Goal: Navigation & Orientation: Find specific page/section

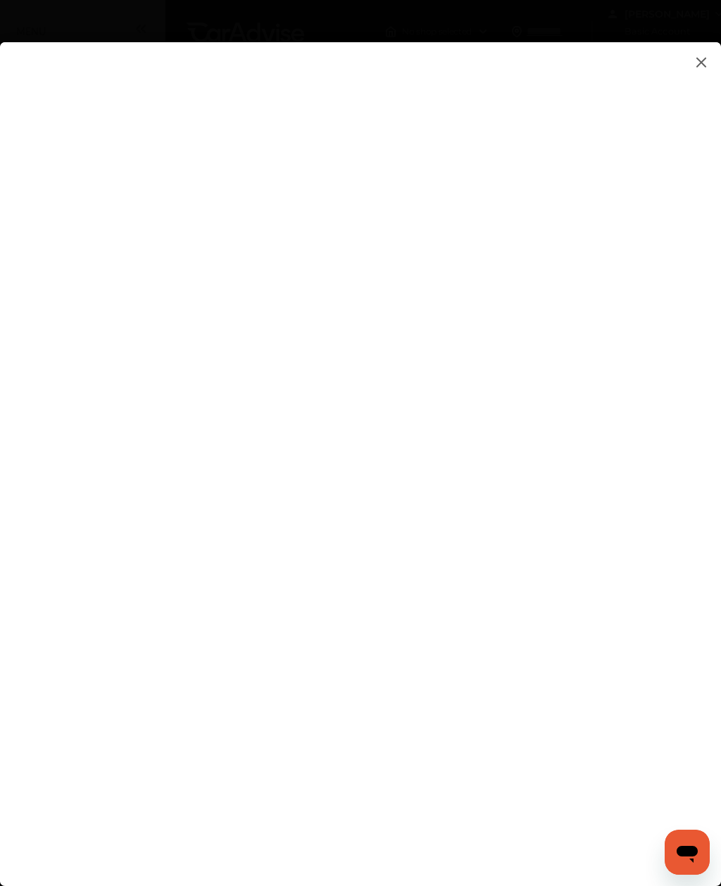
click at [675, 558] on flutter-view at bounding box center [360, 472] width 721 height 861
click at [703, 58] on img at bounding box center [701, 63] width 17 height 18
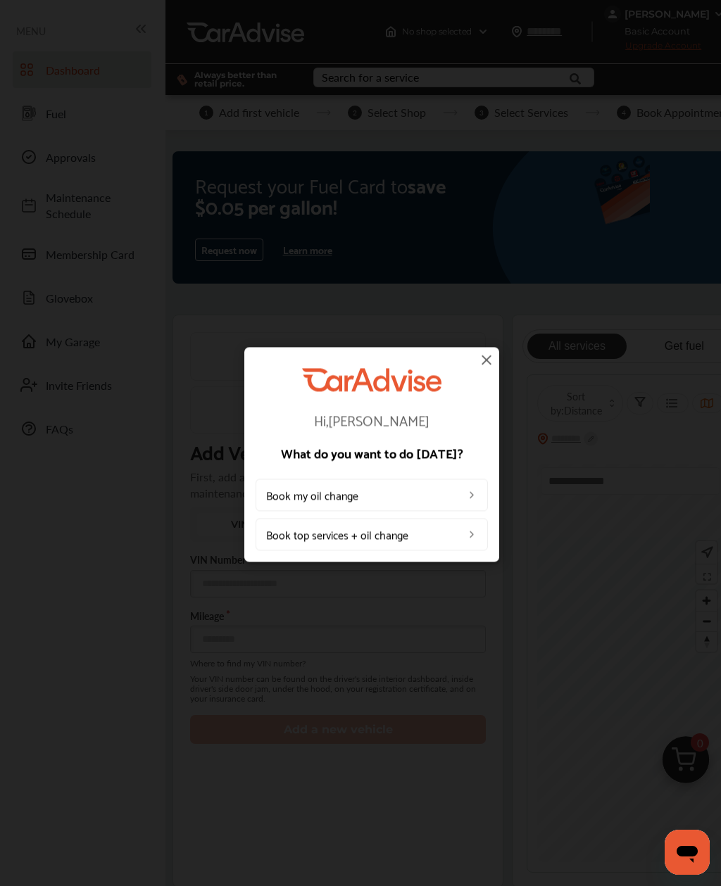
click at [699, 67] on div "Hi, Jonathan What do you want to do today? Book my oil change Book top services…" at bounding box center [371, 454] width 743 height 909
click at [495, 353] on div "Hi, Jonathan What do you want to do today? Book my oil change Book top services…" at bounding box center [371, 454] width 255 height 215
click at [485, 366] on img at bounding box center [486, 359] width 17 height 17
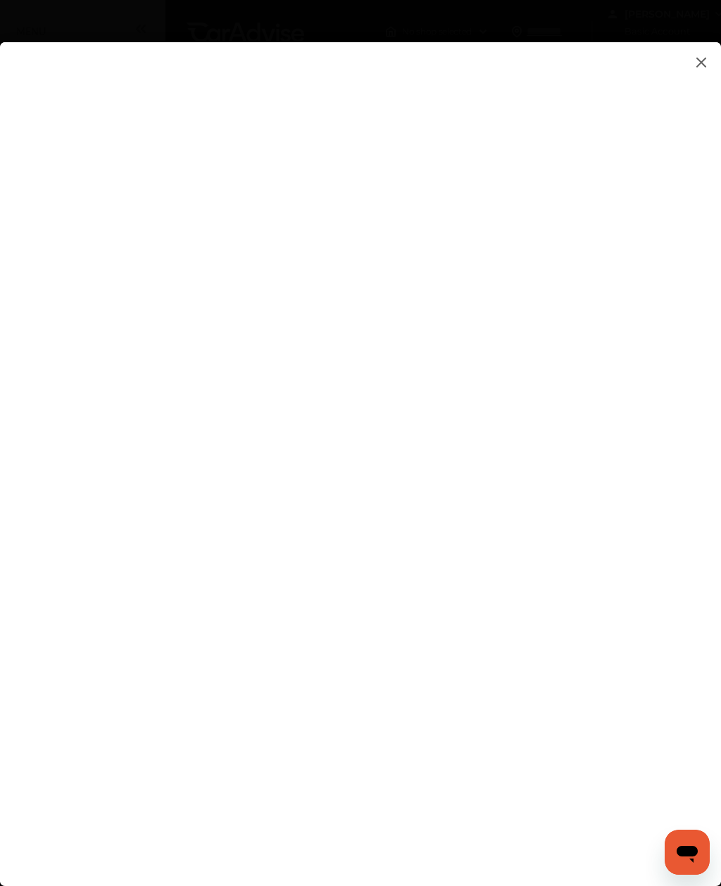
click at [698, 60] on img at bounding box center [701, 63] width 17 height 18
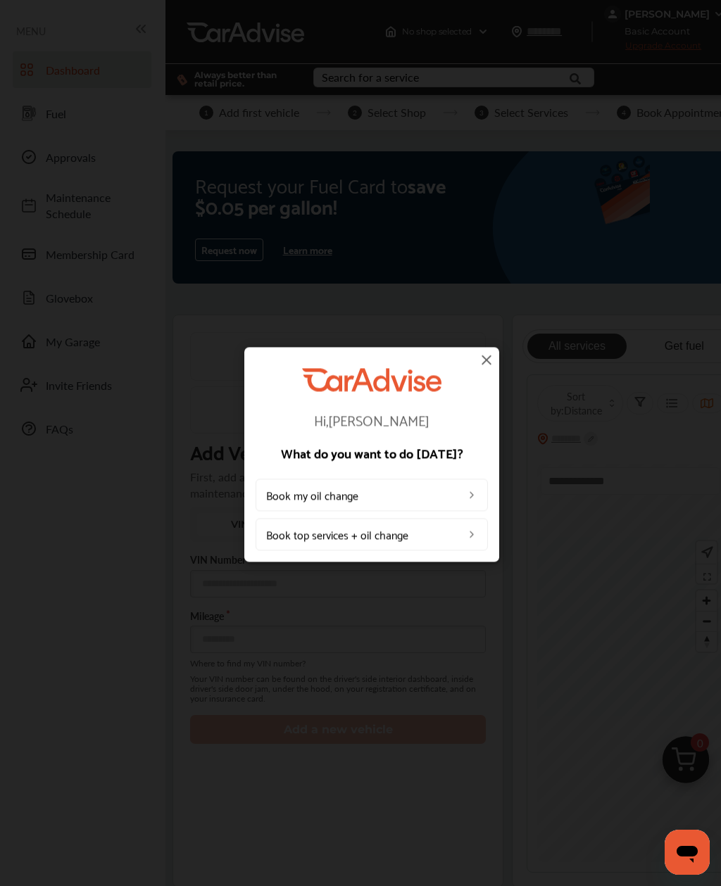
click at [491, 353] on img at bounding box center [486, 359] width 17 height 17
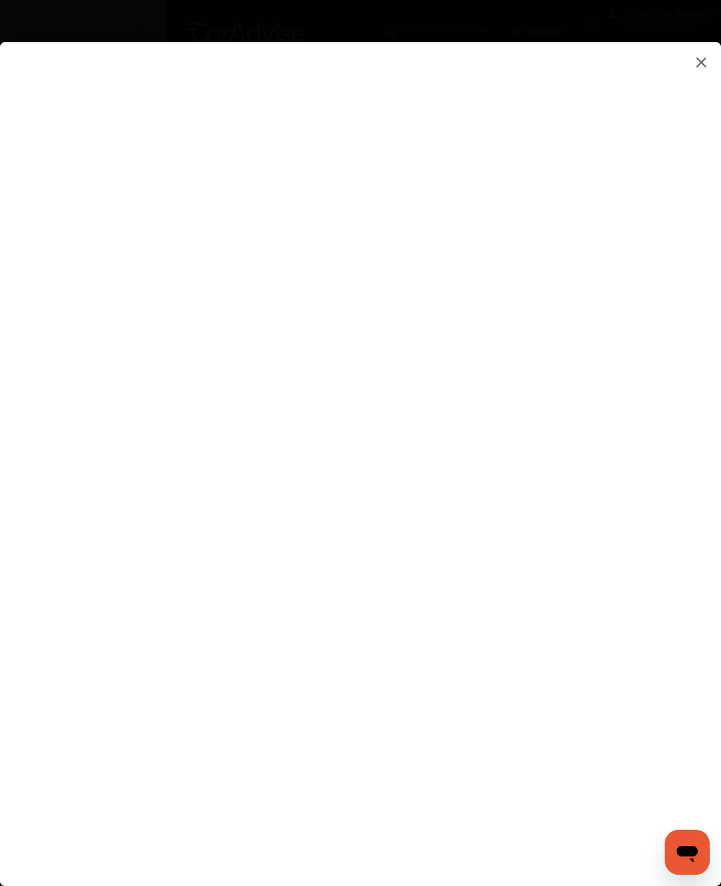
click at [701, 65] on img at bounding box center [701, 63] width 17 height 18
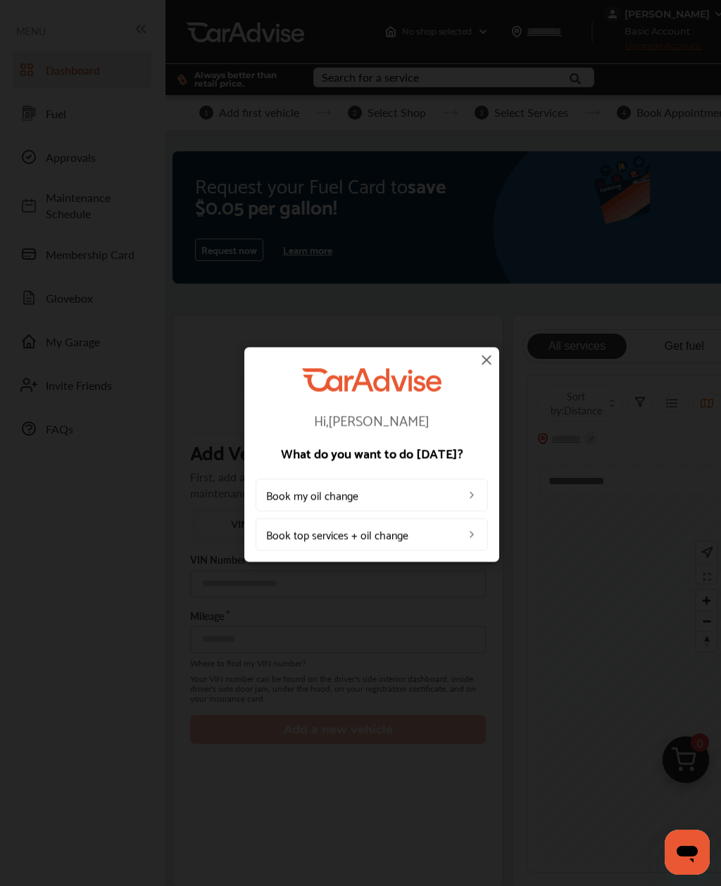
click at [493, 354] on img at bounding box center [486, 359] width 17 height 17
